Goal: Transaction & Acquisition: Purchase product/service

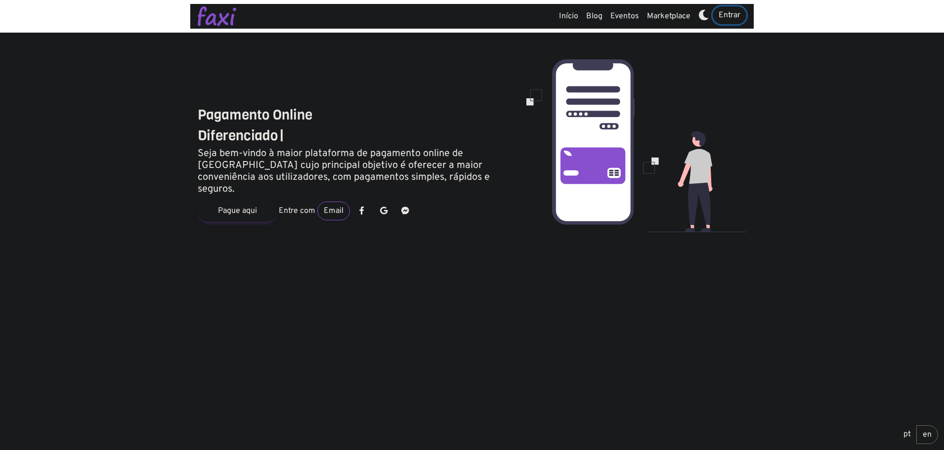
click at [723, 14] on link "Entrar" at bounding box center [730, 15] width 34 height 18
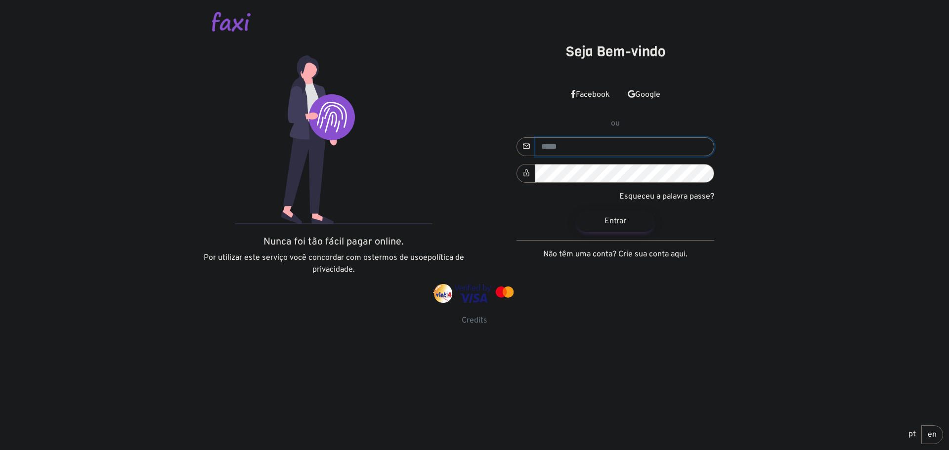
click at [564, 145] on input "email" at bounding box center [624, 146] width 179 height 19
click at [745, 104] on div "Seja Bem-vindo Facebook Google ou" at bounding box center [615, 163] width 282 height 241
click at [206, 25] on div at bounding box center [474, 21] width 549 height 43
click at [224, 19] on img at bounding box center [231, 22] width 39 height 20
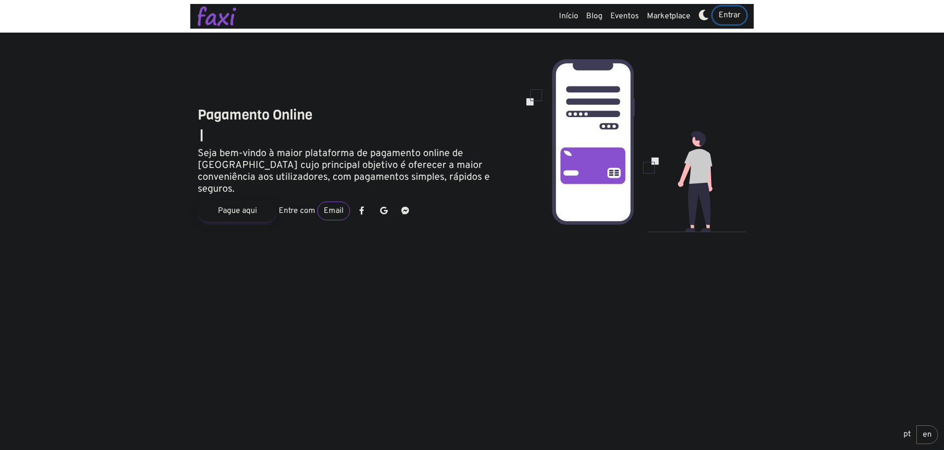
click at [732, 20] on link "Entrar" at bounding box center [730, 15] width 34 height 18
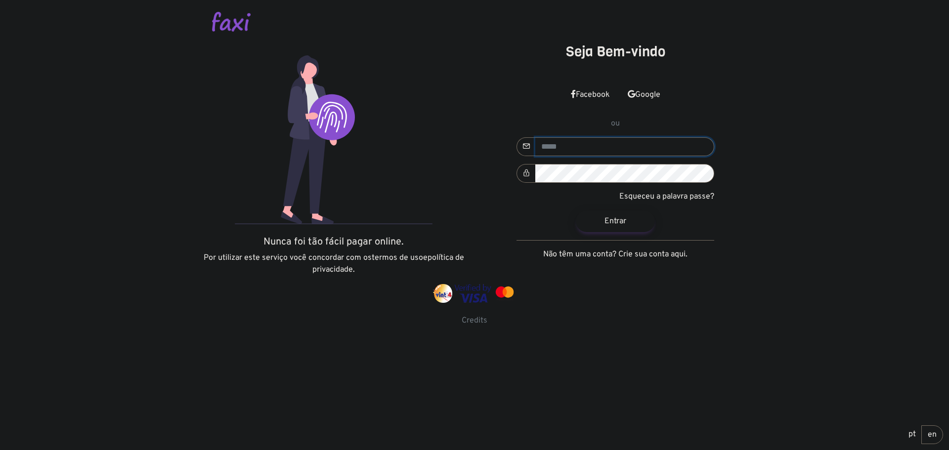
click at [591, 144] on input "email" at bounding box center [624, 146] width 179 height 19
click at [543, 202] on p "Esqueceu a palavra passe?" at bounding box center [615, 197] width 198 height 12
click at [626, 158] on form "Esqueceu a palavra passe? Entrar Não têm uma conta? Crie sua conta aqui." at bounding box center [615, 198] width 198 height 123
click at [665, 89] on link "Google" at bounding box center [644, 95] width 44 height 18
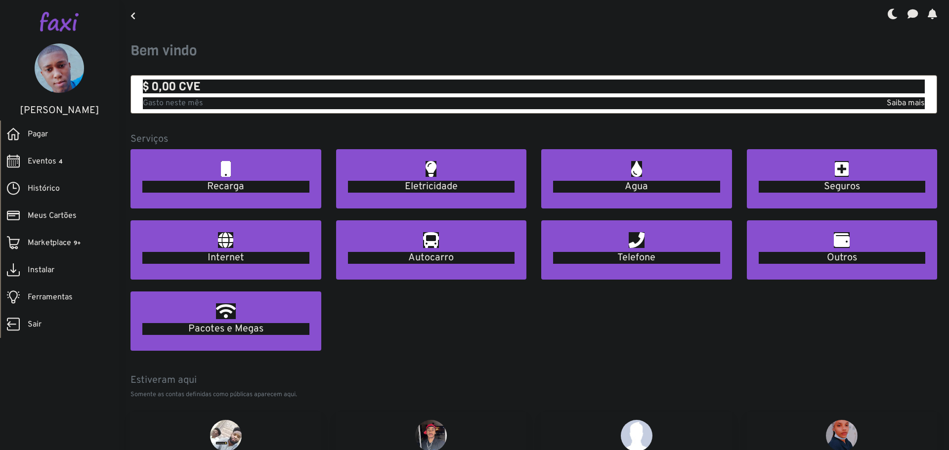
click at [723, 391] on p "Somente as contas definidas como públicas aparecem aqui." at bounding box center [533, 394] width 807 height 9
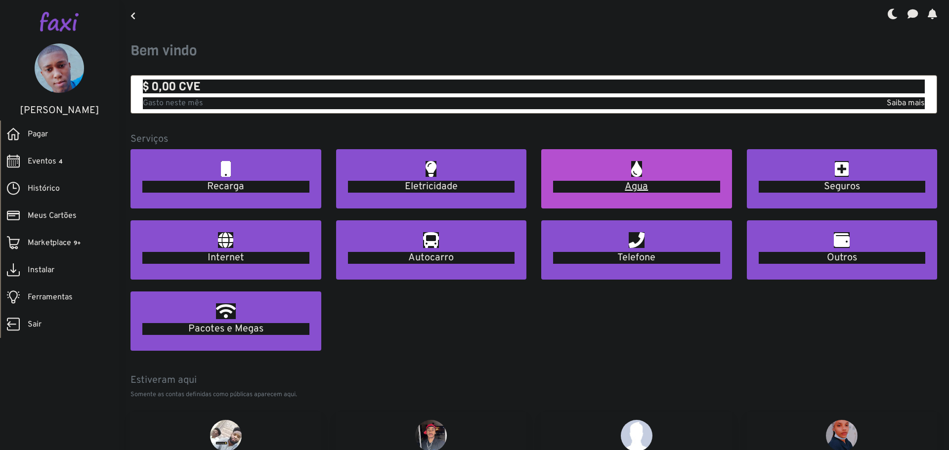
click at [639, 188] on h5 "Agua" at bounding box center [636, 187] width 167 height 12
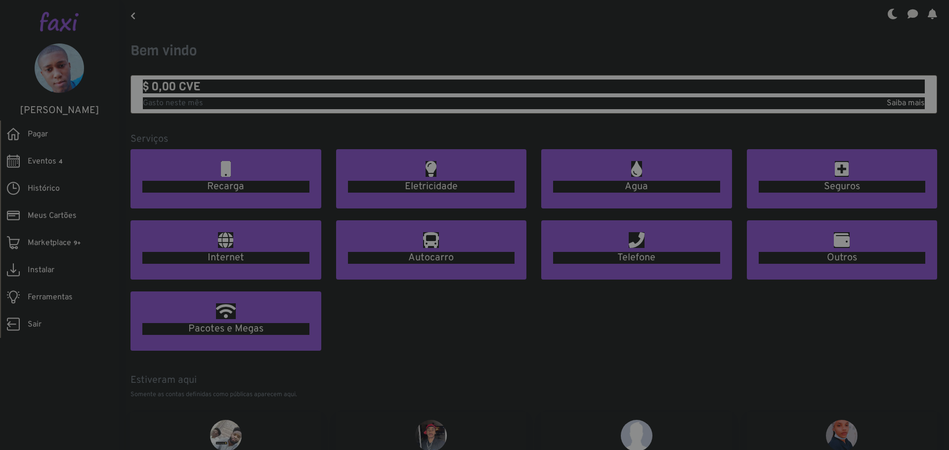
click at [424, 185] on div at bounding box center [474, 225] width 949 height 450
click at [435, 173] on div at bounding box center [474, 225] width 949 height 450
click at [211, 111] on div at bounding box center [474, 225] width 949 height 450
click at [948, 35] on div at bounding box center [474, 225] width 949 height 450
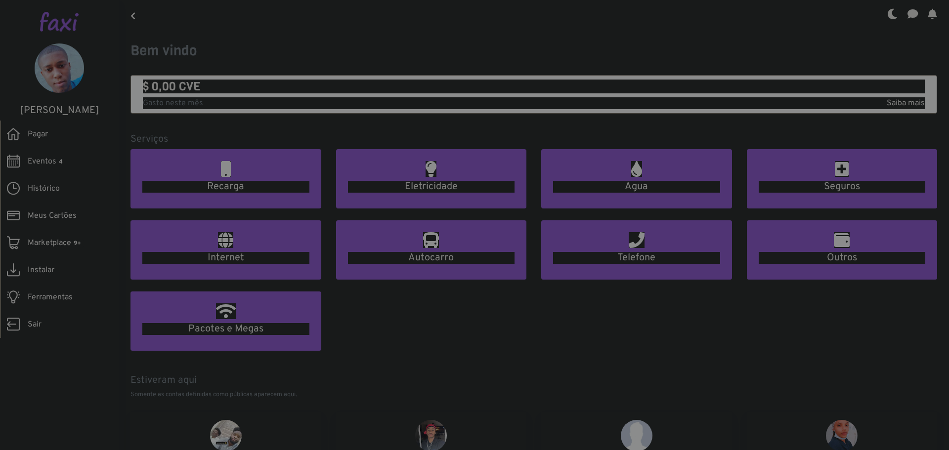
drag, startPoint x: 946, startPoint y: 61, endPoint x: 904, endPoint y: 213, distance: 158.0
click at [908, 206] on div at bounding box center [474, 225] width 949 height 450
click at [307, 106] on div at bounding box center [474, 225] width 949 height 450
click at [305, 105] on div at bounding box center [474, 225] width 949 height 450
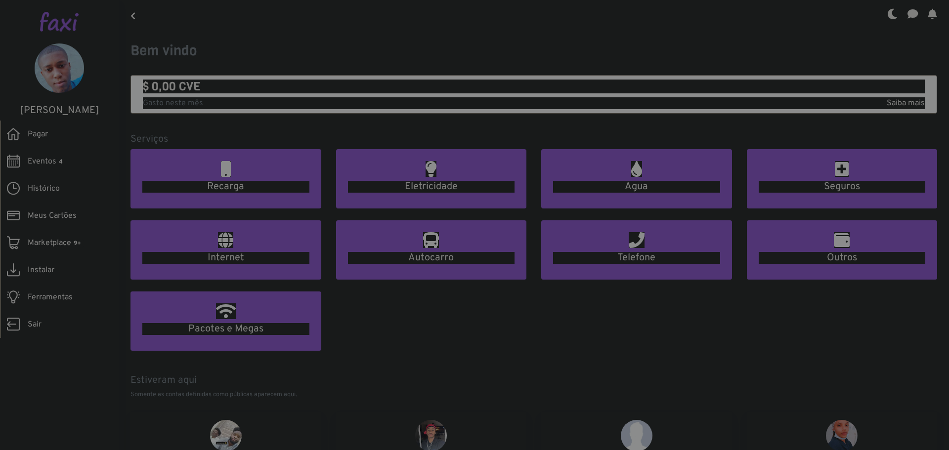
click at [309, 104] on div at bounding box center [474, 225] width 949 height 450
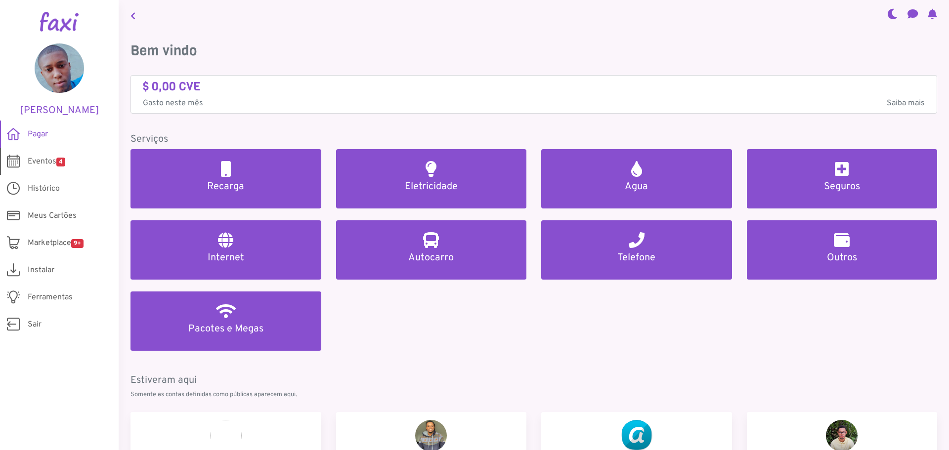
click at [54, 163] on span "Eventos 4" at bounding box center [47, 162] width 38 height 12
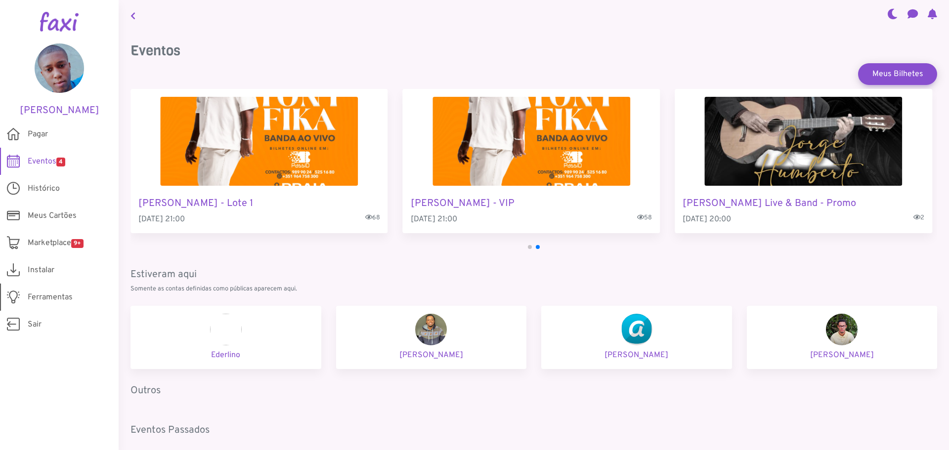
click at [37, 303] on span "Ferramentas" at bounding box center [50, 298] width 45 height 12
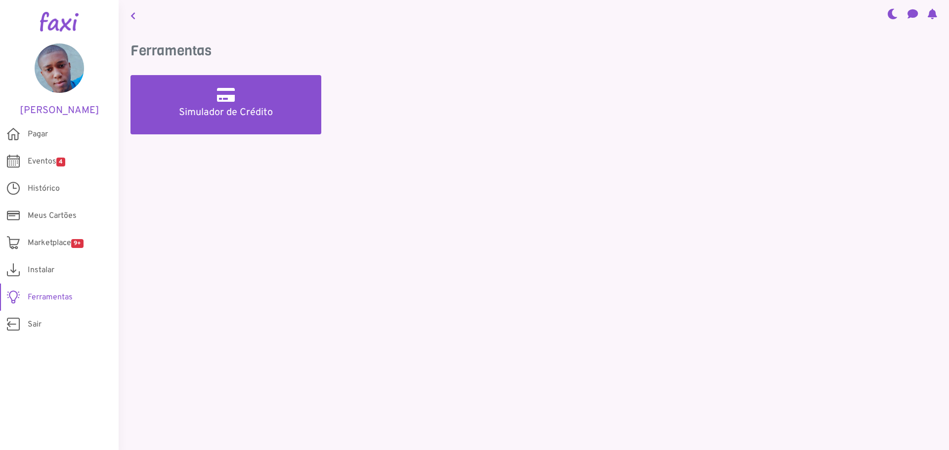
click at [246, 147] on div "Ferramentas Simulador de Crédito" at bounding box center [534, 100] width 830 height 139
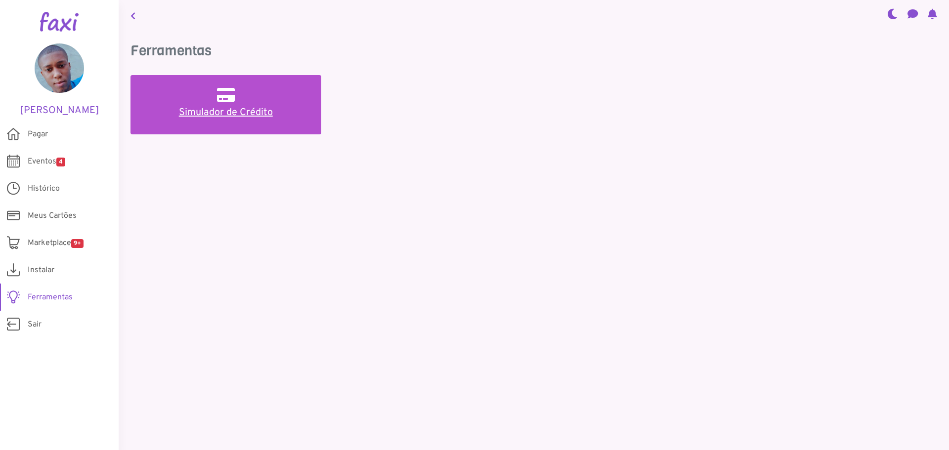
click at [242, 128] on link "Simulador de Crédito" at bounding box center [225, 104] width 191 height 59
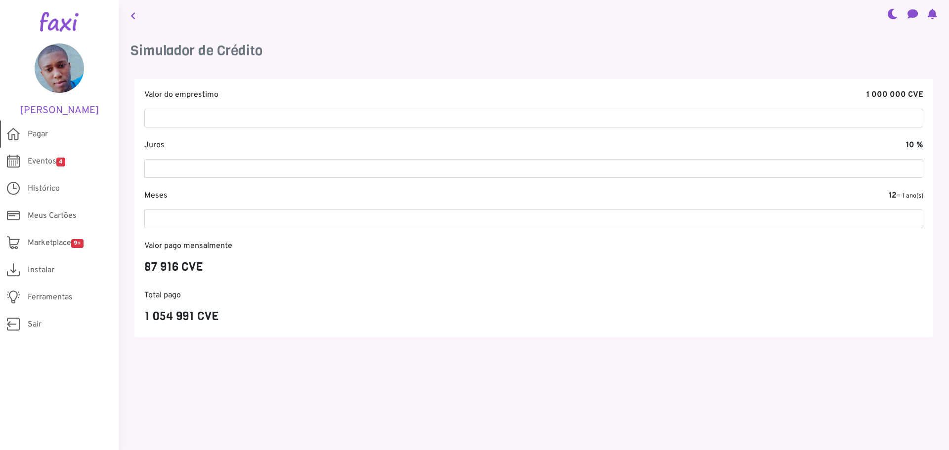
click at [47, 137] on span "Pagar" at bounding box center [38, 134] width 20 height 12
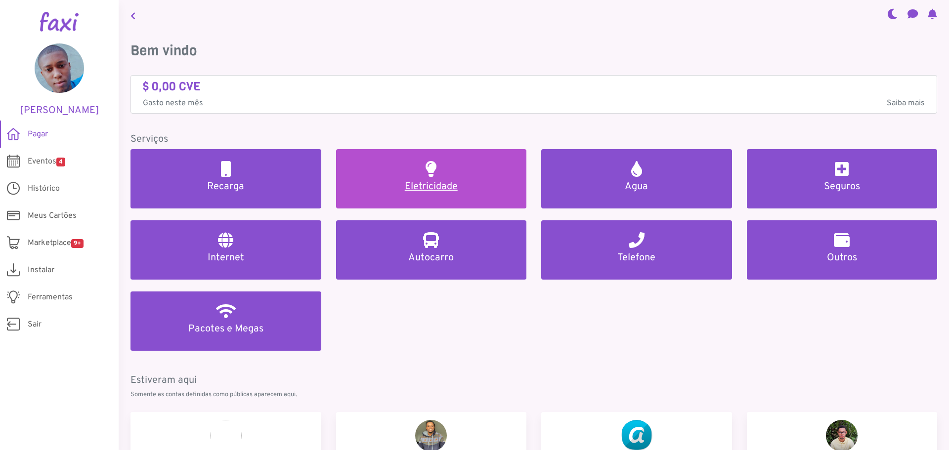
click at [440, 177] on link "Eletricidade" at bounding box center [431, 178] width 191 height 59
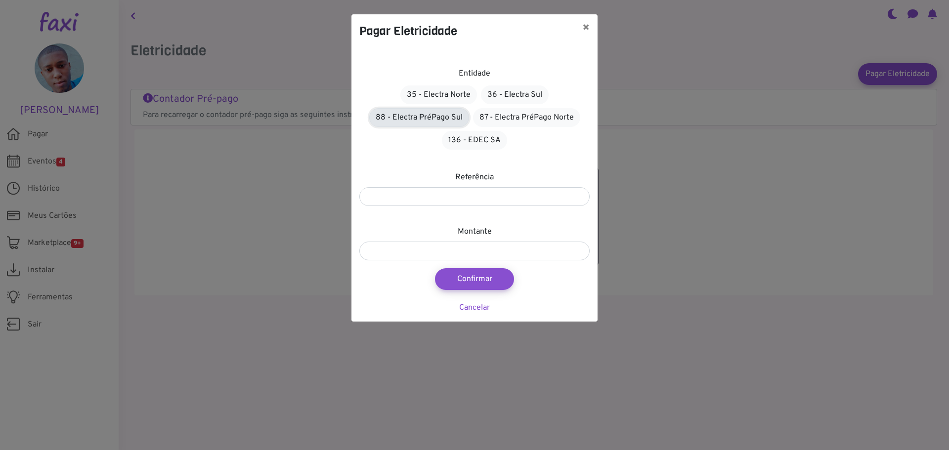
click at [426, 120] on link "88 - Electra PréPago Sul" at bounding box center [419, 117] width 100 height 19
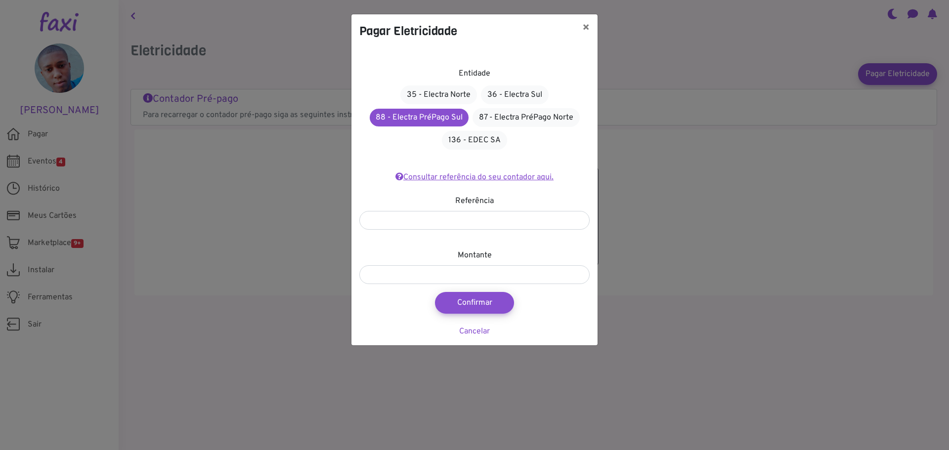
click at [427, 178] on link "Consultar referência do seu contador aqui." at bounding box center [474, 177] width 158 height 10
click at [654, 205] on div "Pagar Eletricidade × Entidade 35 - Electra Norte 36 - Electra Sul 88 - Electra …" at bounding box center [474, 225] width 949 height 450
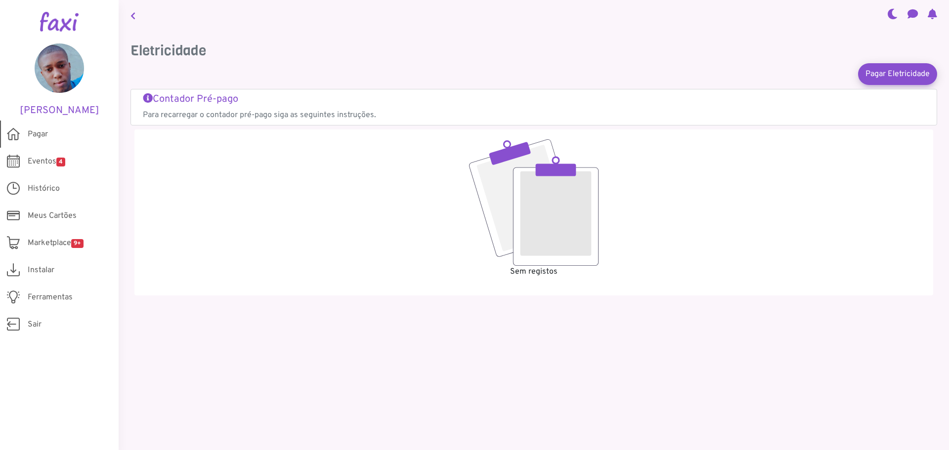
click at [43, 133] on span "Pagar" at bounding box center [38, 134] width 20 height 12
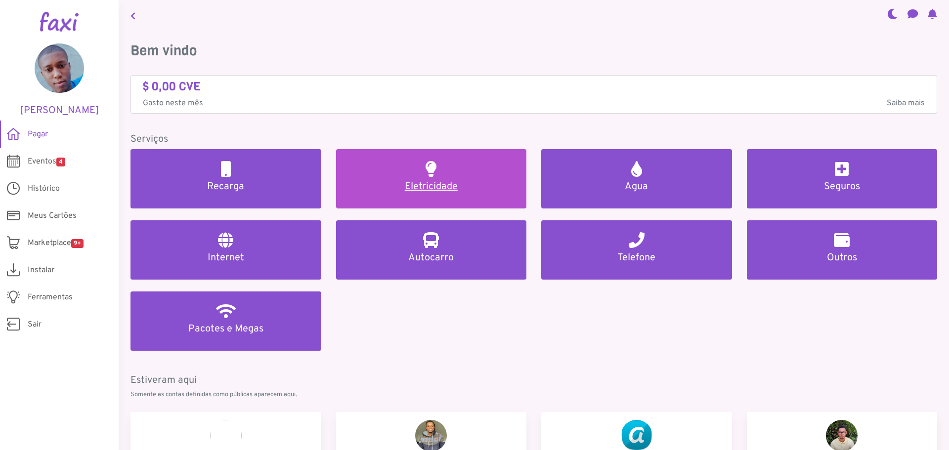
click at [425, 185] on h5 "Eletricidade" at bounding box center [431, 187] width 167 height 12
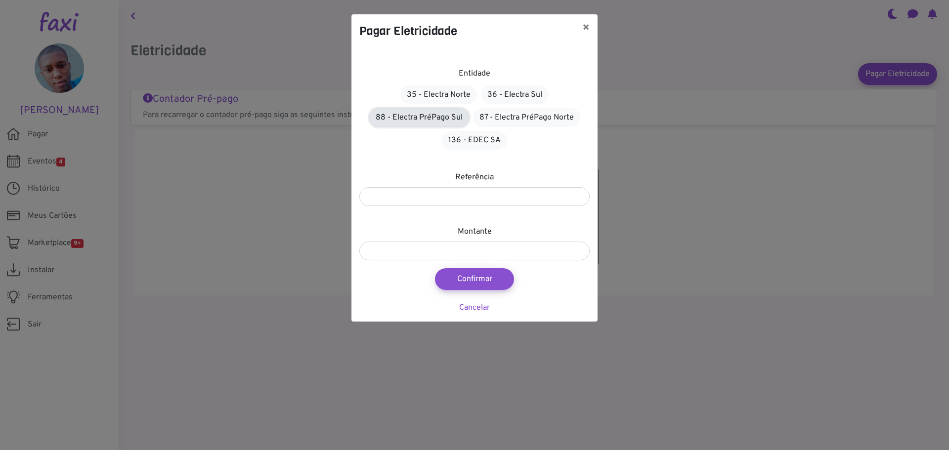
click at [425, 116] on link "88 - Electra PréPago Sul" at bounding box center [419, 117] width 100 height 19
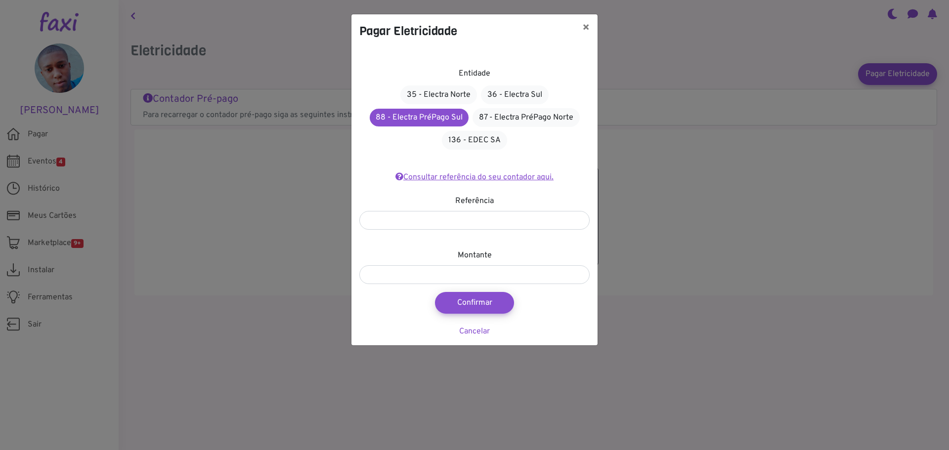
click at [409, 177] on link "Consultar referência do seu contador aqui." at bounding box center [474, 177] width 158 height 10
click at [439, 91] on link "35 - Electra Norte" at bounding box center [438, 94] width 77 height 19
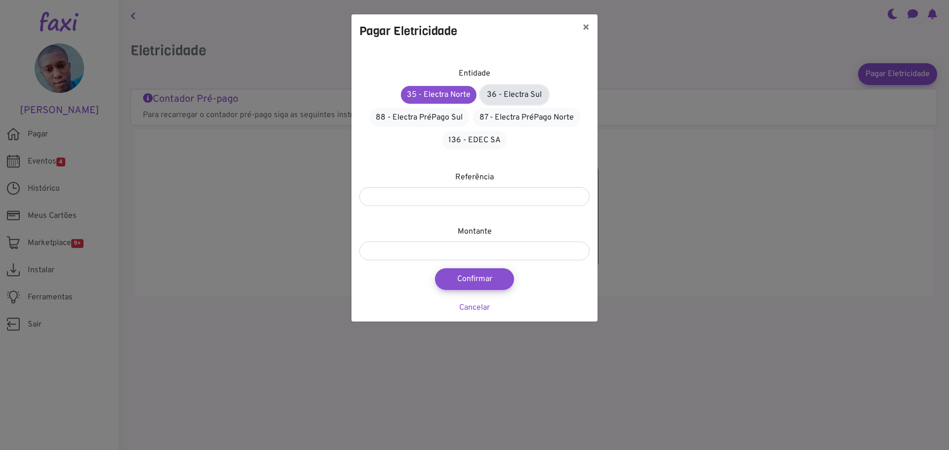
click at [497, 95] on link "36 - Electra Sul" at bounding box center [514, 94] width 68 height 19
click at [517, 93] on link "36 - Electra Sul" at bounding box center [514, 95] width 67 height 18
click at [460, 88] on link "35 - Electra Norte" at bounding box center [439, 94] width 77 height 19
click at [505, 89] on link "36 - Electra Sul" at bounding box center [514, 94] width 68 height 19
click at [445, 114] on link "88 - Electra PréPago Sul" at bounding box center [419, 117] width 100 height 19
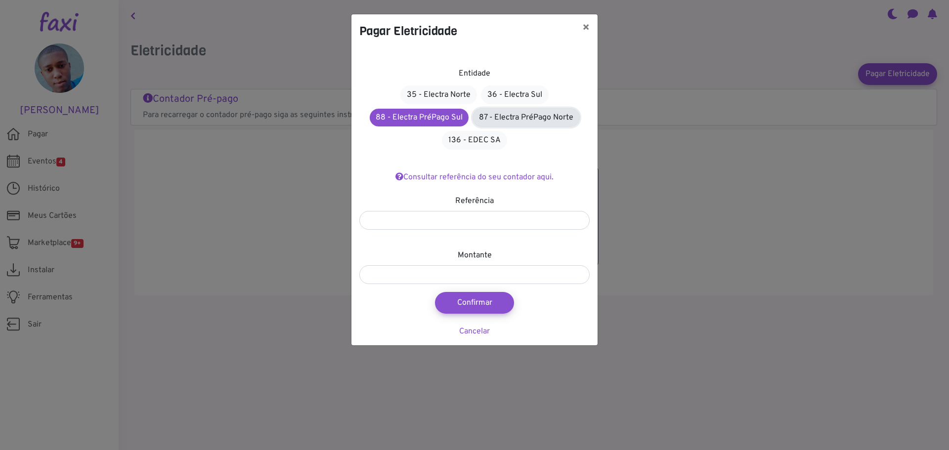
click at [533, 113] on link "87 - Electra PréPago Norte" at bounding box center [525, 117] width 107 height 19
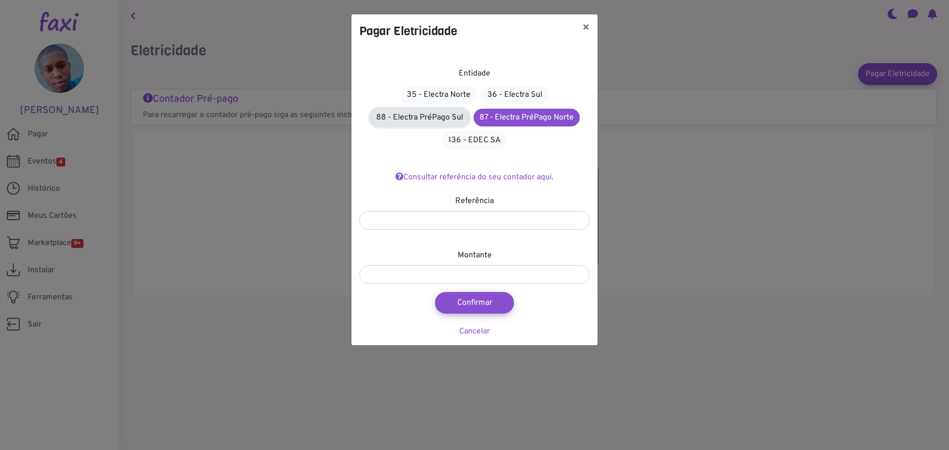
drag, startPoint x: 399, startPoint y: 109, endPoint x: 479, endPoint y: 123, distance: 81.2
click at [399, 109] on link "88 - Electra PréPago Sul" at bounding box center [420, 117] width 100 height 19
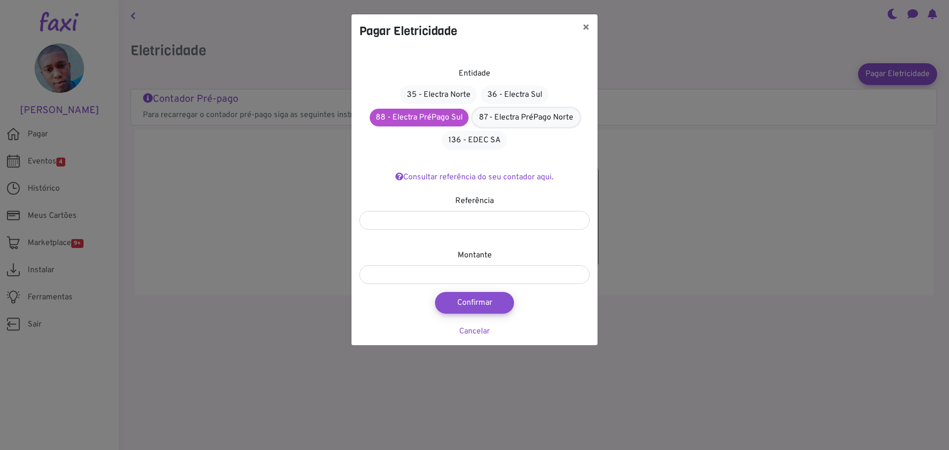
drag, startPoint x: 503, startPoint y: 124, endPoint x: 460, endPoint y: 121, distance: 43.1
click at [503, 125] on link "87 - Electra PréPago Norte" at bounding box center [525, 117] width 107 height 19
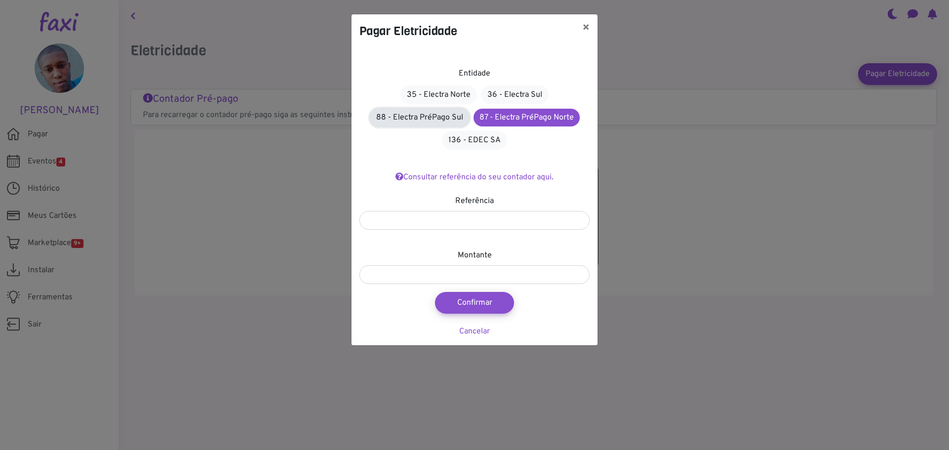
click at [446, 120] on link "88 - Electra PréPago Sul" at bounding box center [420, 117] width 100 height 19
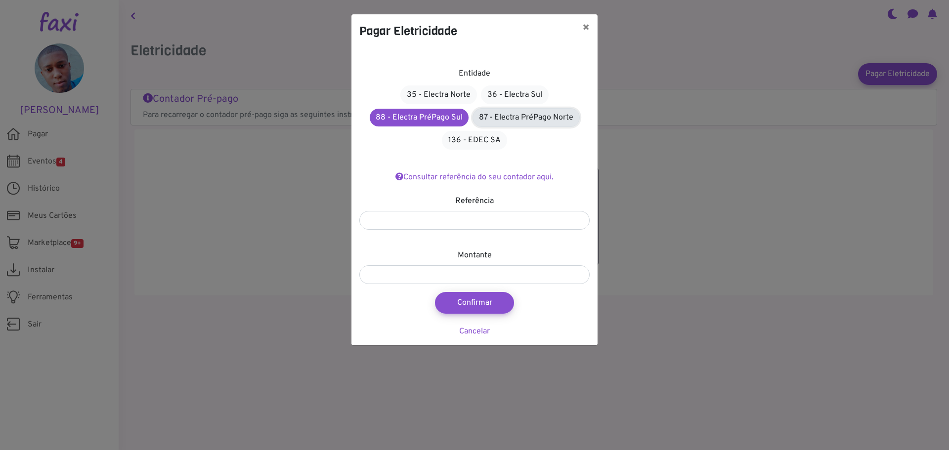
click at [509, 119] on link "87 - Electra PréPago Norte" at bounding box center [525, 117] width 107 height 19
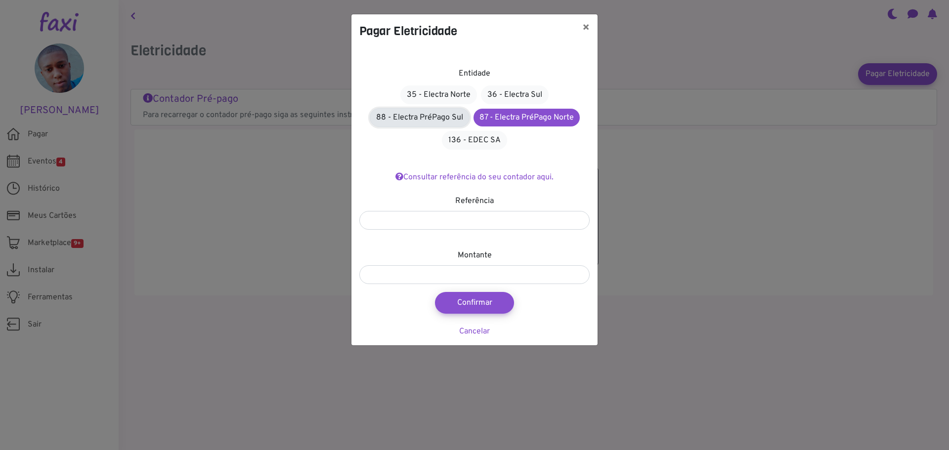
click at [433, 116] on link "88 - Electra PréPago Sul" at bounding box center [420, 117] width 100 height 19
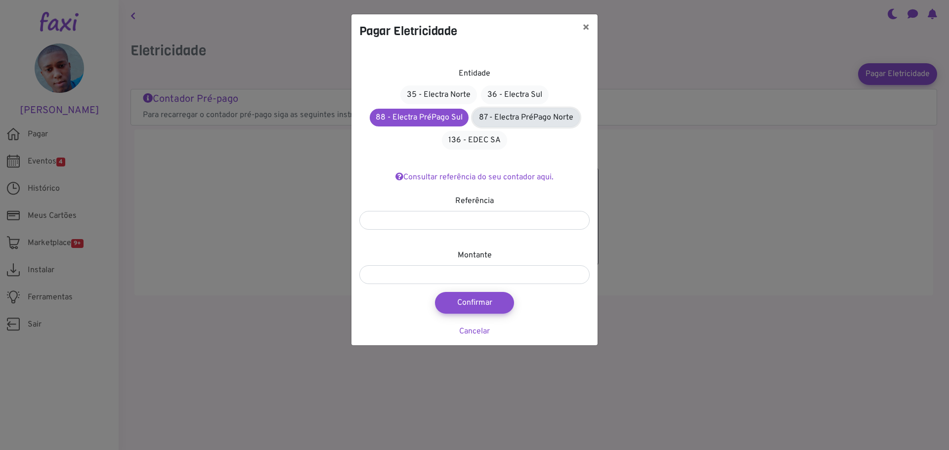
click at [498, 119] on link "87 - Electra PréPago Norte" at bounding box center [525, 117] width 107 height 19
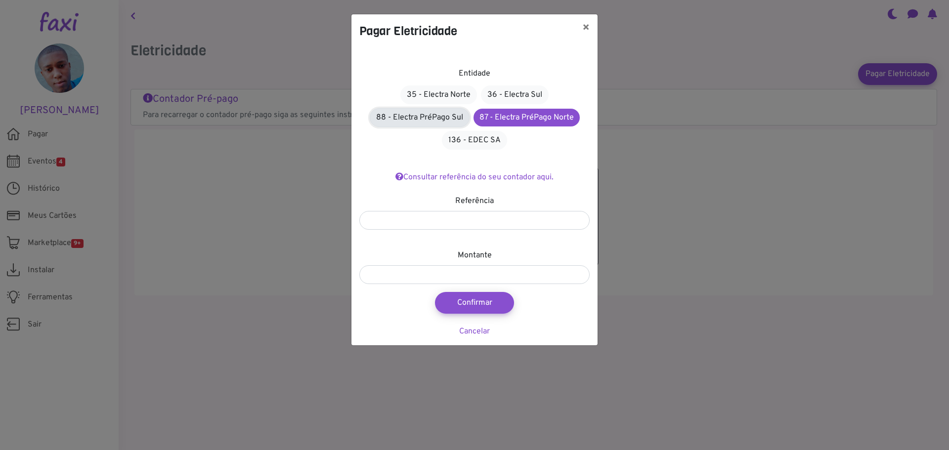
click at [449, 120] on link "88 - Electra PréPago Sul" at bounding box center [420, 117] width 100 height 19
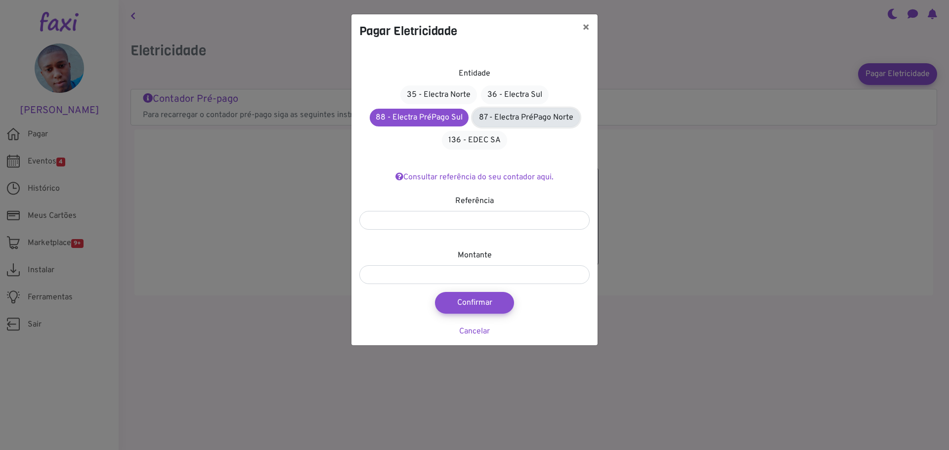
click at [518, 123] on link "87 - Electra PréPago Norte" at bounding box center [525, 117] width 107 height 19
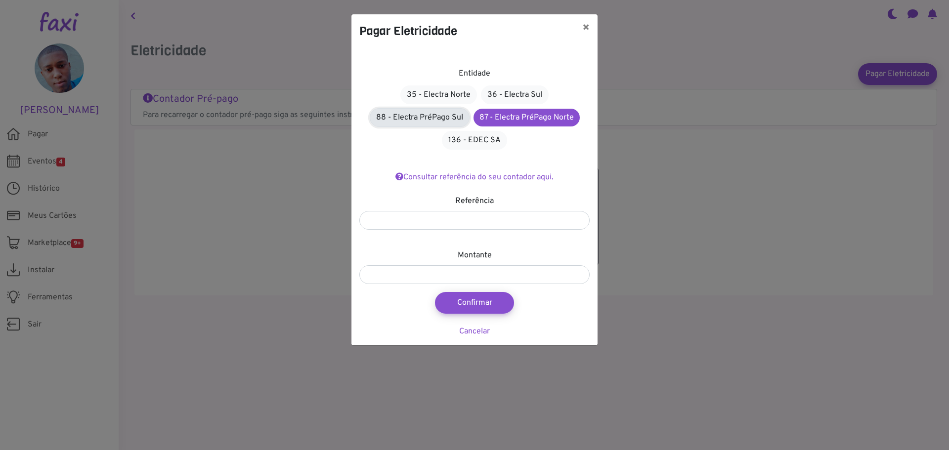
click at [445, 126] on link "88 - Electra PréPago Sul" at bounding box center [420, 117] width 100 height 19
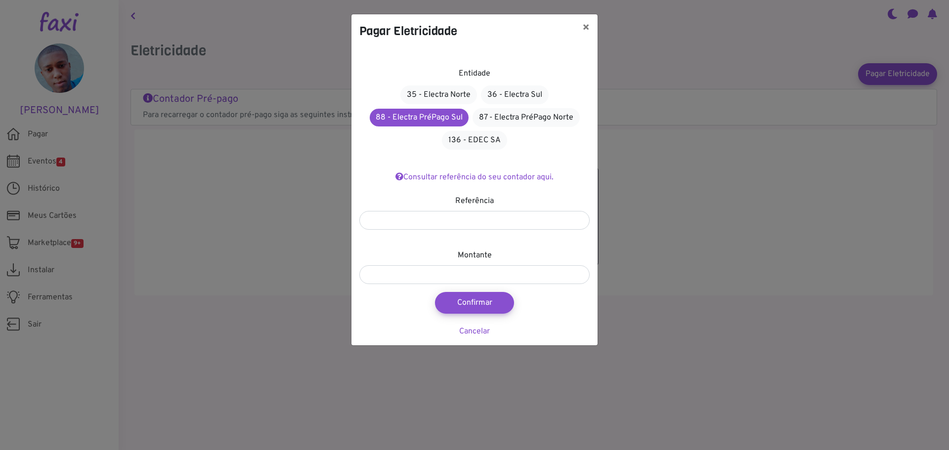
click at [523, 130] on div "35 - Electra Norte 36 - Electra Sul 88 - Electra PréPago Sul 87 - Electra PréPa…" at bounding box center [474, 118] width 230 height 68
drag, startPoint x: 503, startPoint y: 99, endPoint x: 441, endPoint y: 103, distance: 61.4
click at [503, 99] on link "36 - Electra Sul" at bounding box center [515, 94] width 68 height 19
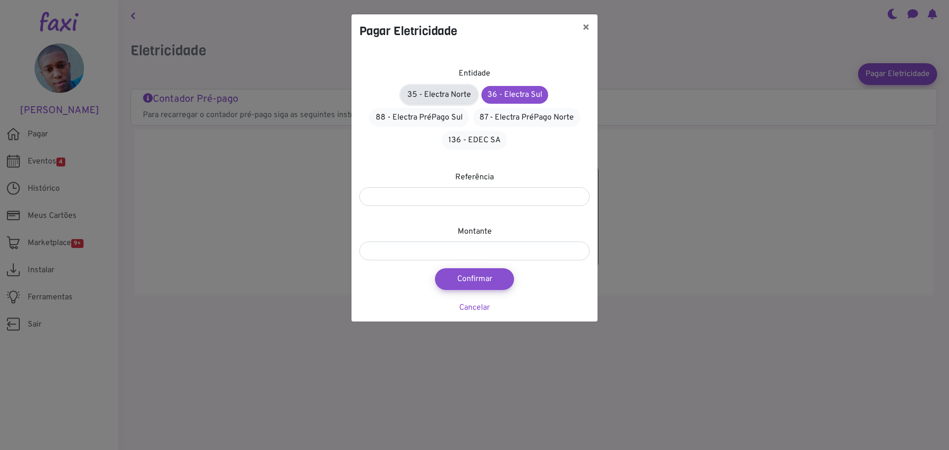
click at [440, 103] on link "35 - Electra Norte" at bounding box center [439, 94] width 77 height 19
click at [549, 102] on div "35 - Electra Norte 36 - Electra Sul 88 - Electra PréPago Sul 87 - Electra PréPa…" at bounding box center [474, 118] width 230 height 68
click at [530, 100] on link "36 - Electra Sul" at bounding box center [514, 94] width 68 height 19
click at [520, 110] on link "87 - Electra PréPago Norte" at bounding box center [526, 117] width 107 height 19
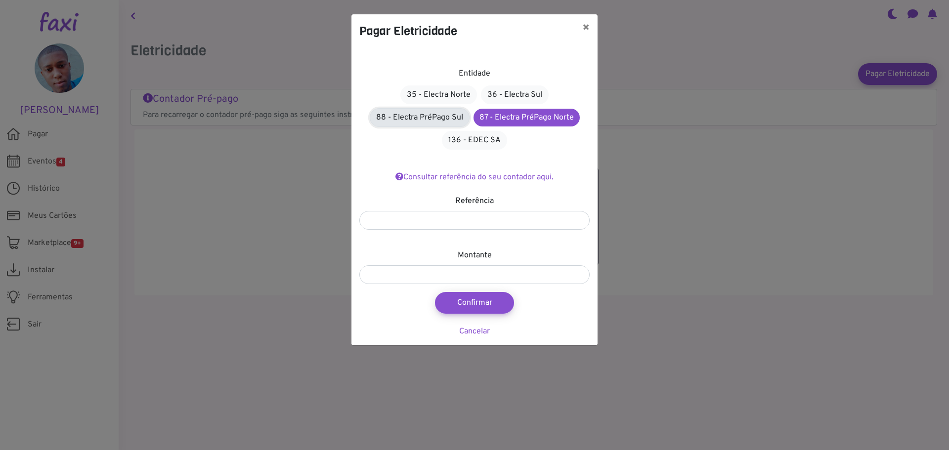
click at [422, 115] on link "88 - Electra PréPago Sul" at bounding box center [420, 117] width 100 height 19
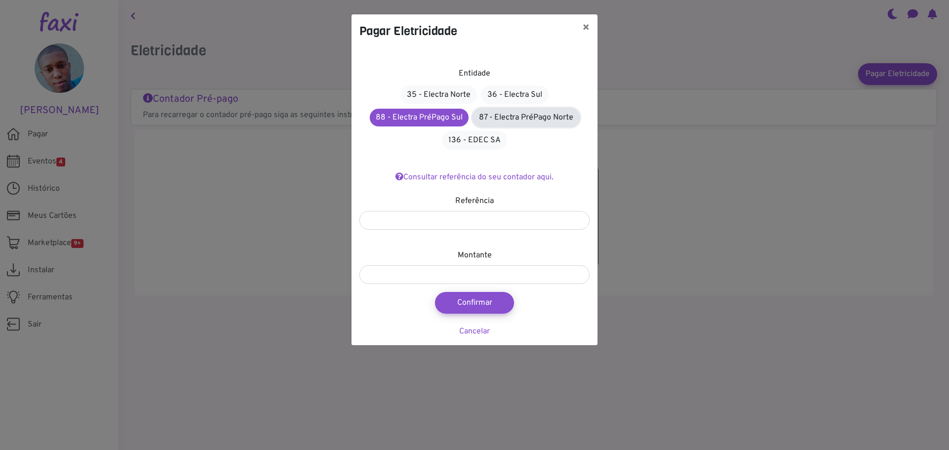
click at [500, 118] on link "87 - Electra PréPago Norte" at bounding box center [525, 117] width 107 height 19
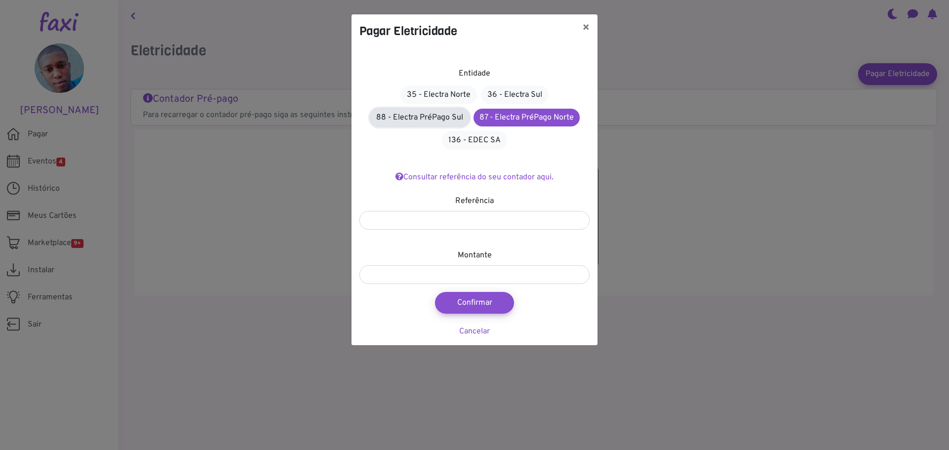
click at [438, 114] on link "88 - Electra PréPago Sul" at bounding box center [420, 117] width 100 height 19
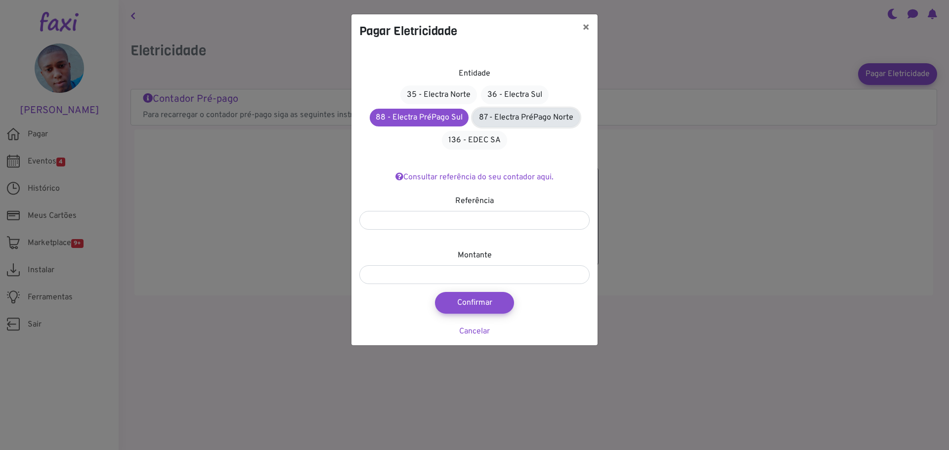
click at [498, 113] on link "87 - Electra PréPago Norte" at bounding box center [525, 117] width 107 height 19
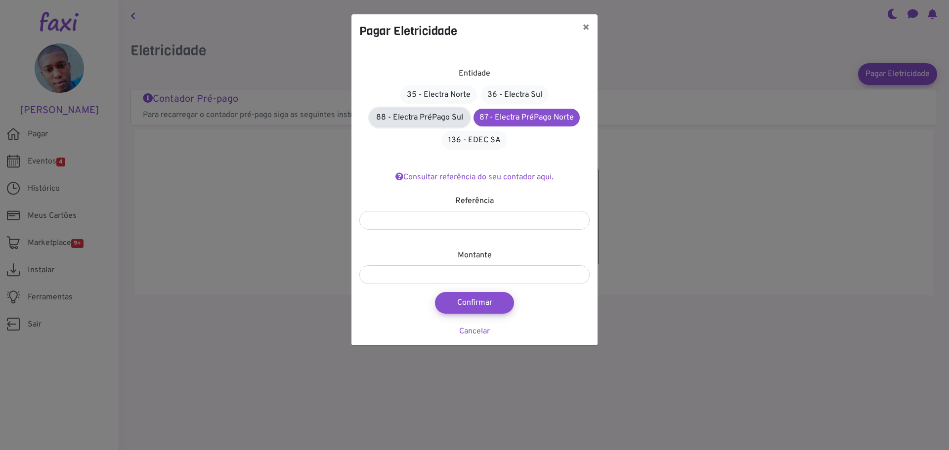
click at [442, 112] on link "88 - Electra PréPago Sul" at bounding box center [420, 117] width 100 height 19
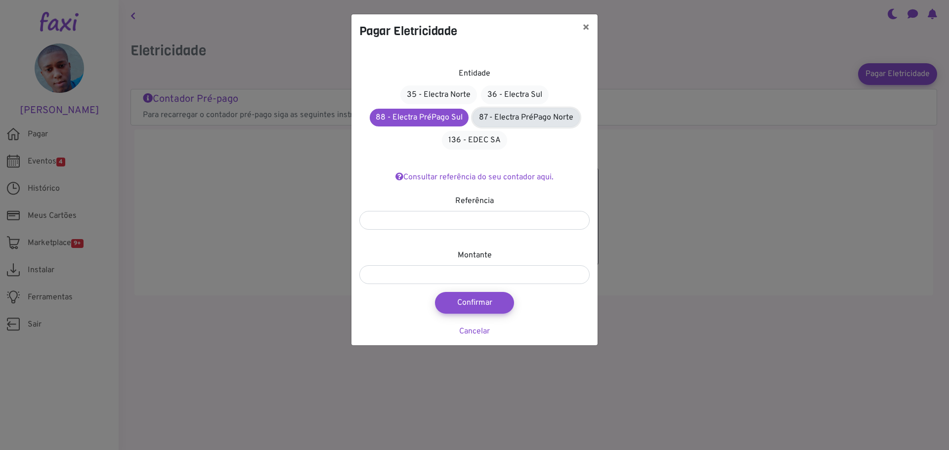
click at [520, 112] on link "87 - Electra PréPago Norte" at bounding box center [525, 117] width 107 height 19
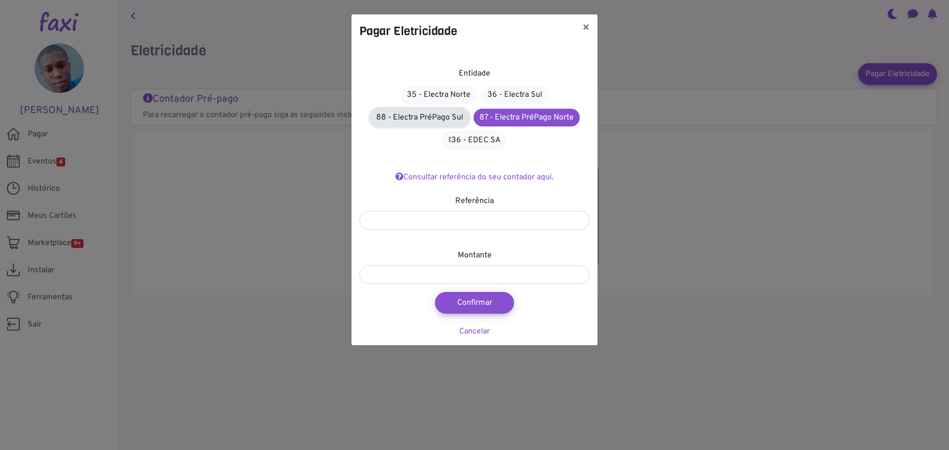
click at [435, 114] on link "88 - Electra PréPago Sul" at bounding box center [420, 117] width 100 height 19
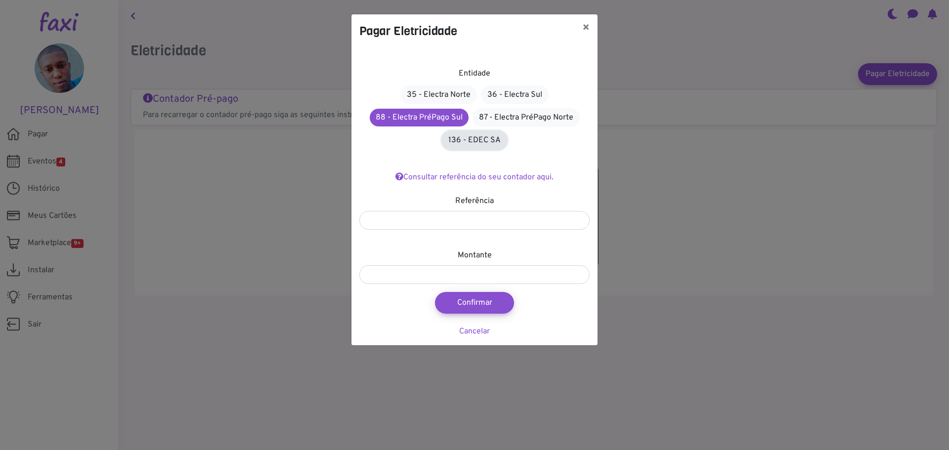
click at [485, 138] on link "136 - EDEC SA" at bounding box center [474, 140] width 65 height 19
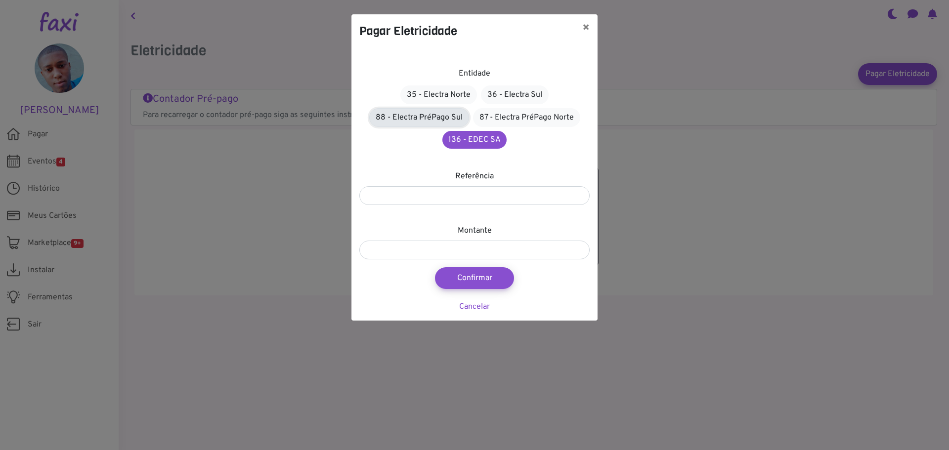
click at [432, 114] on link "88 - Electra PréPago Sul" at bounding box center [419, 117] width 100 height 19
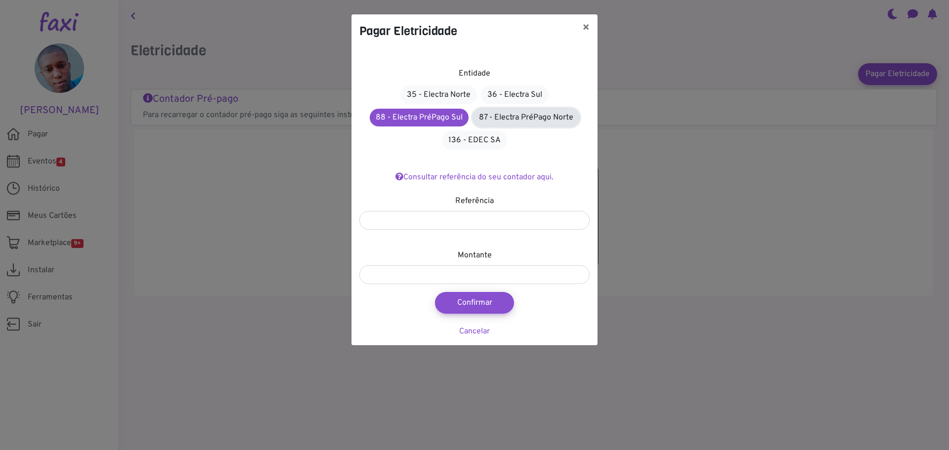
click at [556, 120] on link "87 - Electra PréPago Norte" at bounding box center [525, 117] width 107 height 19
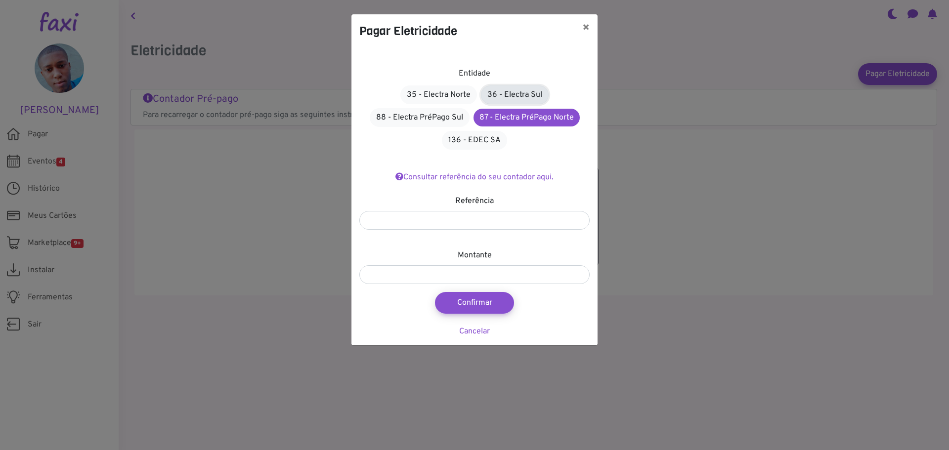
click at [510, 101] on link "36 - Electra Sul" at bounding box center [515, 94] width 68 height 19
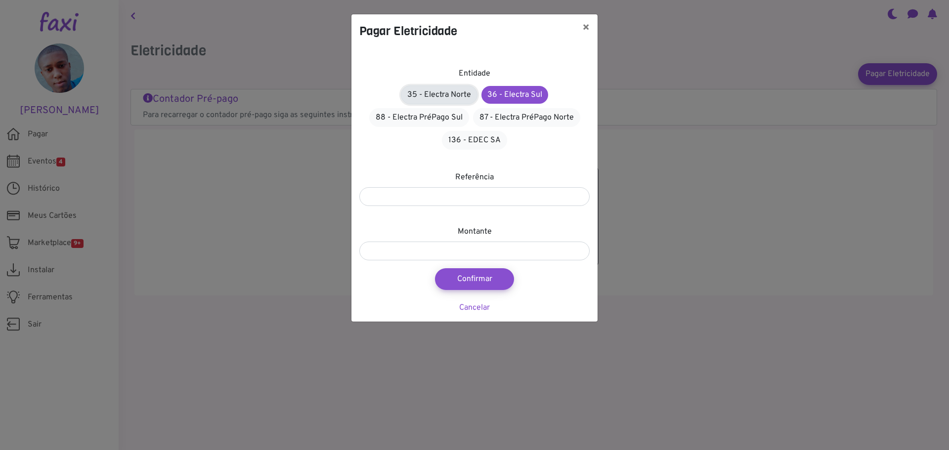
click at [449, 94] on link "35 - Electra Norte" at bounding box center [439, 94] width 77 height 19
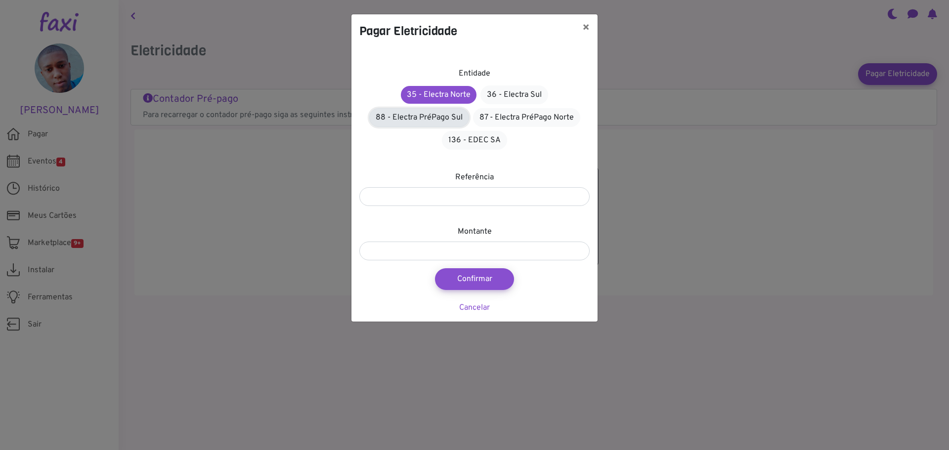
drag, startPoint x: 435, startPoint y: 115, endPoint x: 510, endPoint y: 119, distance: 74.2
click at [436, 115] on link "88 - Electra PréPago Sul" at bounding box center [419, 117] width 100 height 19
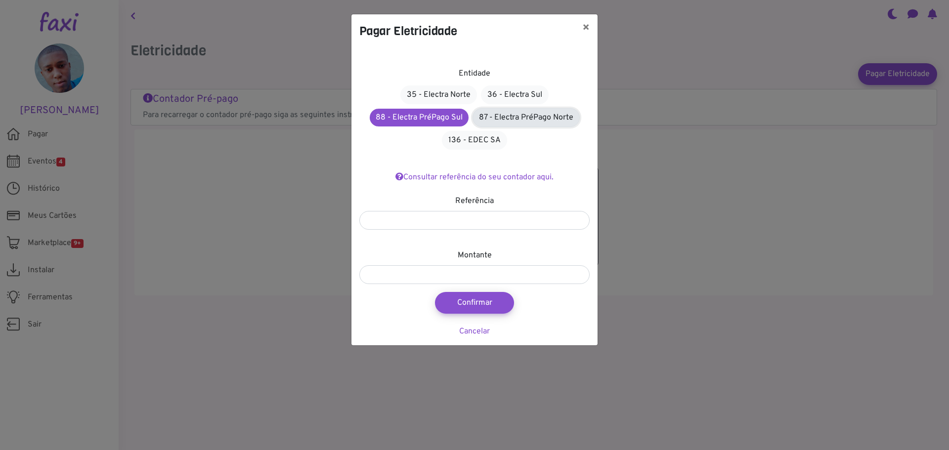
click at [517, 120] on link "87 - Electra PréPago Norte" at bounding box center [525, 117] width 107 height 19
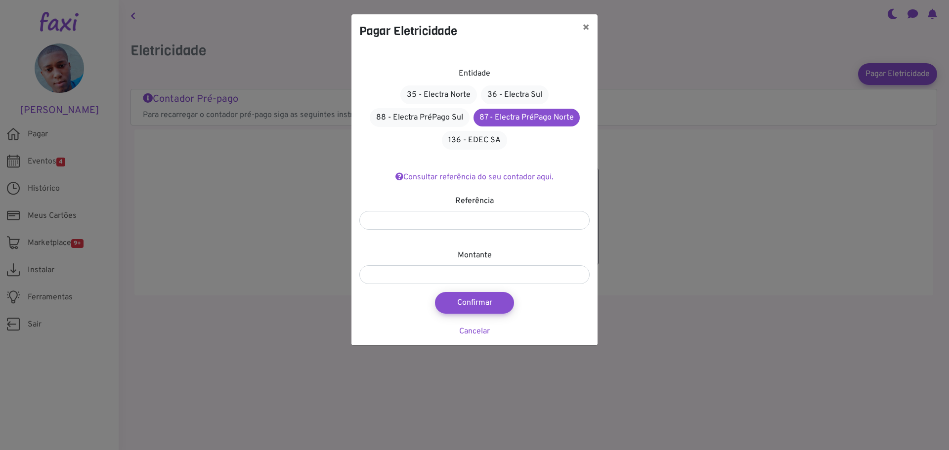
click at [289, 326] on div "Pagar Eletricidade × Entidade 35 - Electra Norte 36 - Electra Sul 88 - Electra …" at bounding box center [474, 225] width 949 height 450
